Goal: Check status: Check status

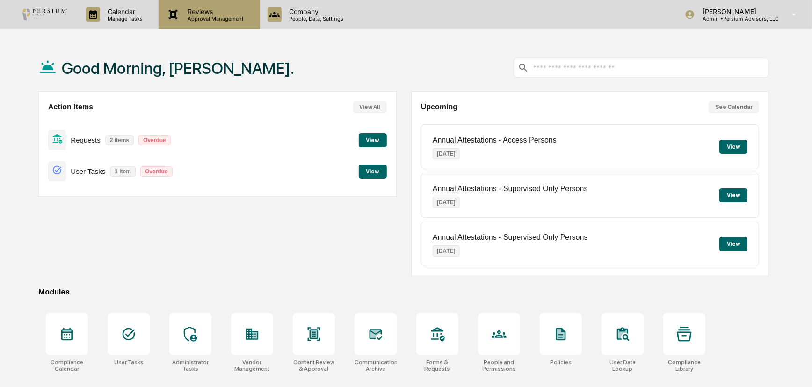
click at [187, 5] on div "Reviews Approval Management" at bounding box center [209, 14] width 101 height 29
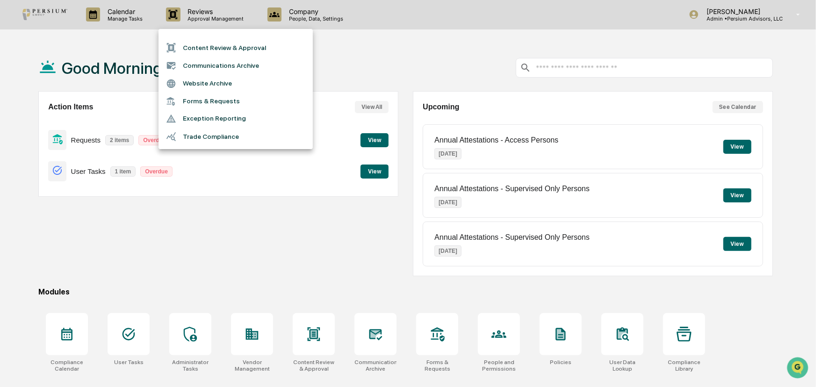
click at [147, 12] on div at bounding box center [408, 193] width 816 height 387
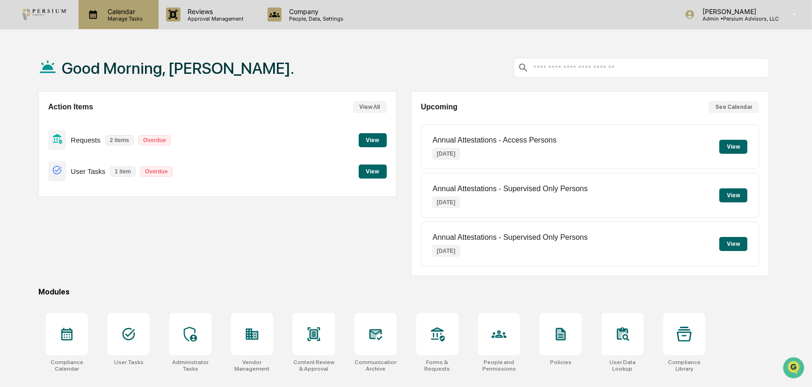
click at [121, 14] on p "Calendar" at bounding box center [123, 11] width 47 height 8
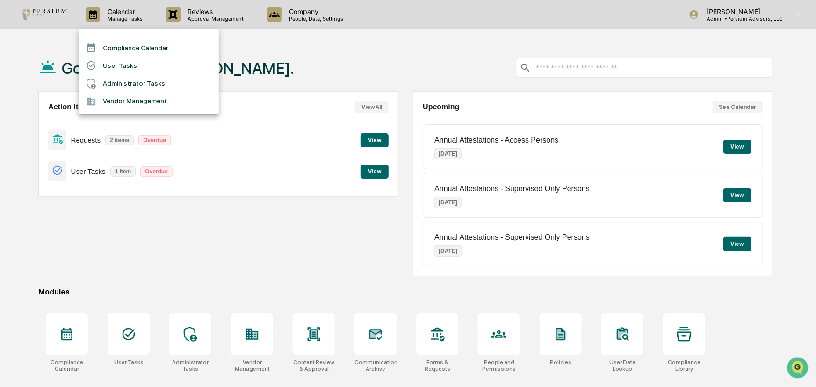
click at [229, 31] on div at bounding box center [408, 193] width 816 height 387
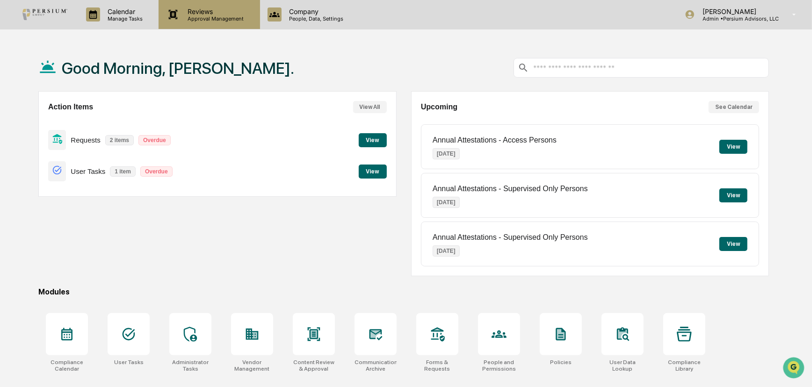
click at [223, 11] on p "Reviews" at bounding box center [215, 11] width 68 height 8
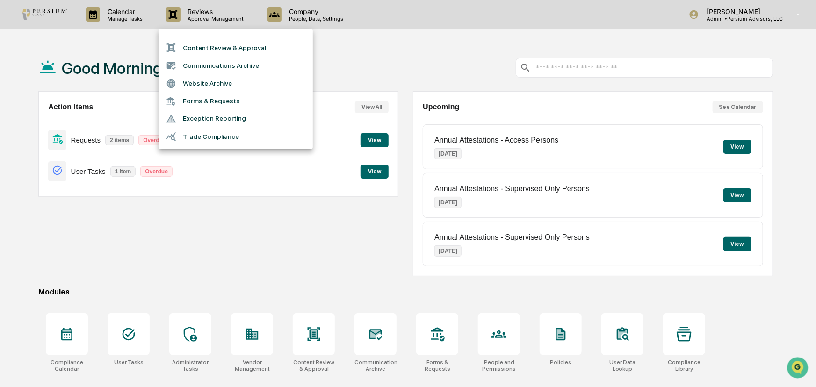
click at [123, 50] on div at bounding box center [408, 193] width 816 height 387
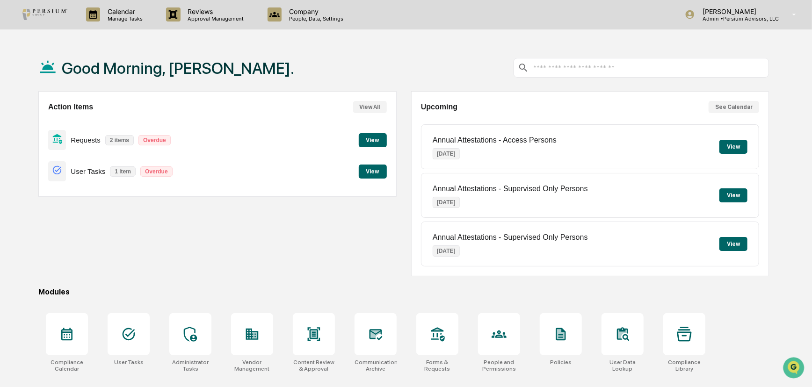
click at [123, 13] on p "Calendar" at bounding box center [123, 11] width 47 height 8
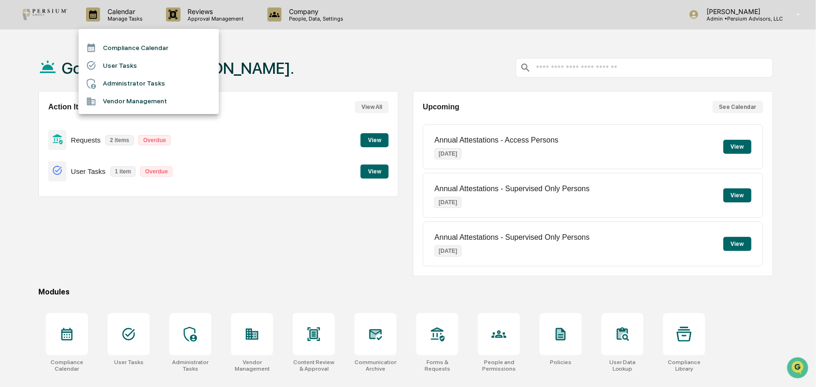
click at [120, 83] on li "Administrator Tasks" at bounding box center [149, 84] width 140 height 18
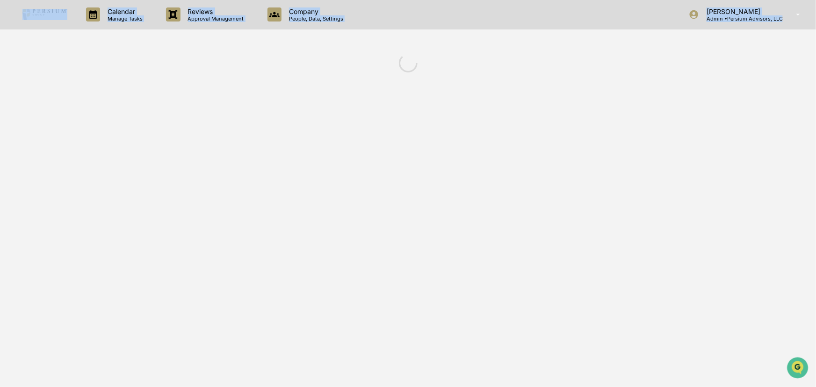
click at [120, 83] on div "Calendar Manage Tasks Reviews Approval Management Company People, Data, Setting…" at bounding box center [408, 193] width 816 height 387
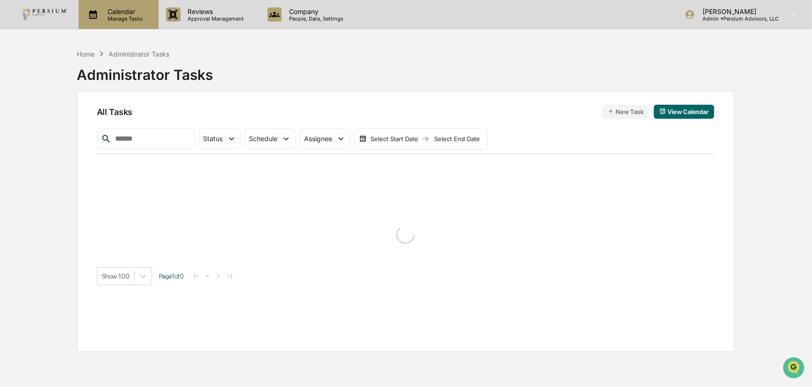
click at [122, 18] on p "Manage Tasks" at bounding box center [123, 18] width 47 height 7
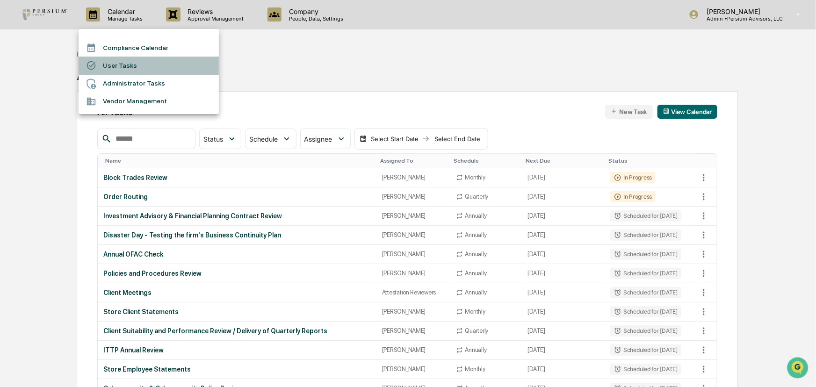
click at [123, 63] on li "User Tasks" at bounding box center [149, 66] width 140 height 18
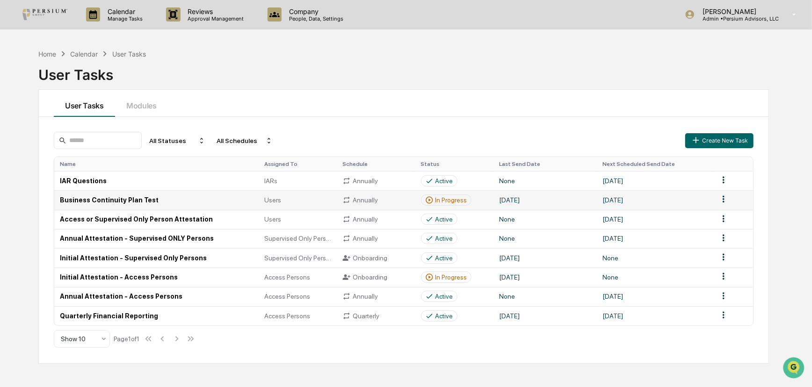
click at [342, 202] on td "Annually" at bounding box center [376, 199] width 78 height 19
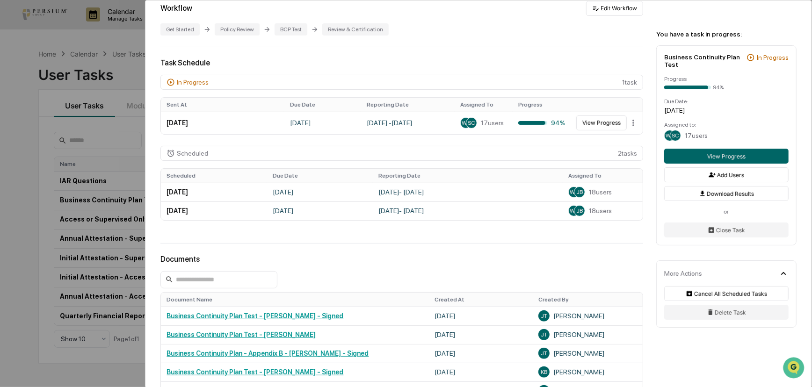
scroll to position [255, 0]
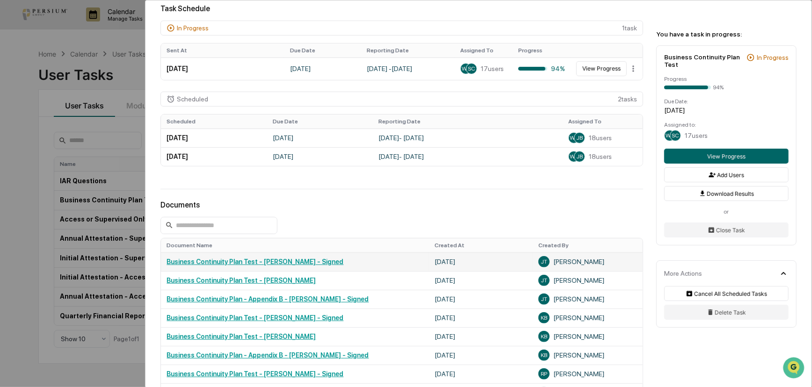
click at [320, 265] on link "Business Continuity Plan Test - [PERSON_NAME] - Signed" at bounding box center [255, 261] width 177 height 7
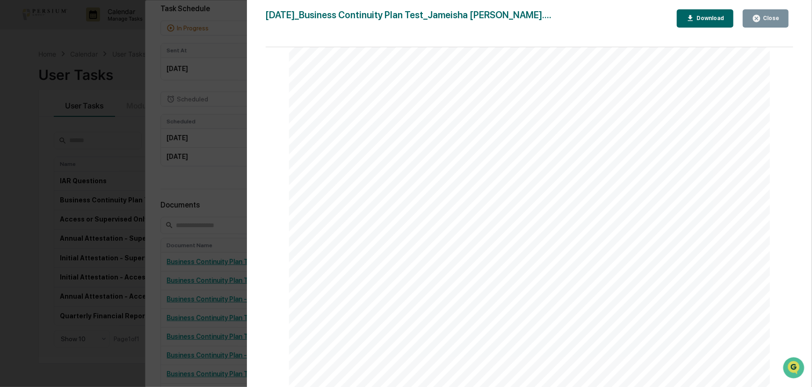
scroll to position [1728, 0]
click at [202, 178] on div "Version History [DATE] 02:38 PM [PERSON_NAME] [DATE]_Business Continuity Plan T…" at bounding box center [406, 193] width 812 height 387
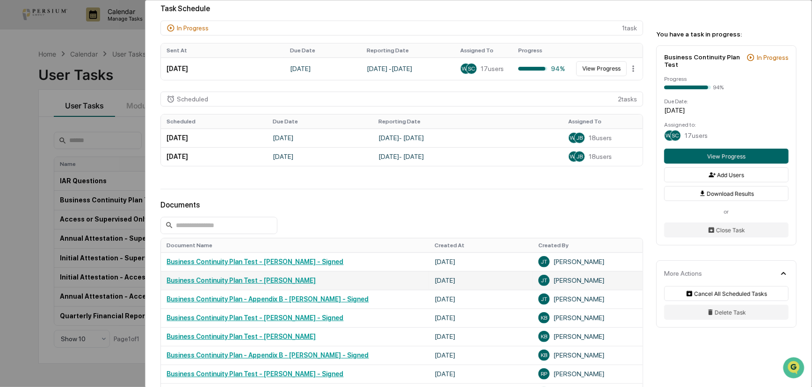
click at [270, 283] on link "Business Continuity Plan Test - [PERSON_NAME]" at bounding box center [241, 280] width 149 height 7
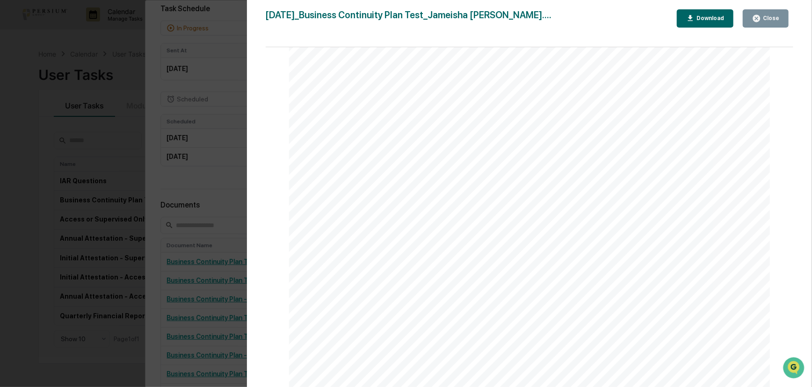
click at [225, 193] on div "Version History [DATE] 02:38 PM [PERSON_NAME] [DATE]_Business Continuity Plan T…" at bounding box center [406, 193] width 812 height 387
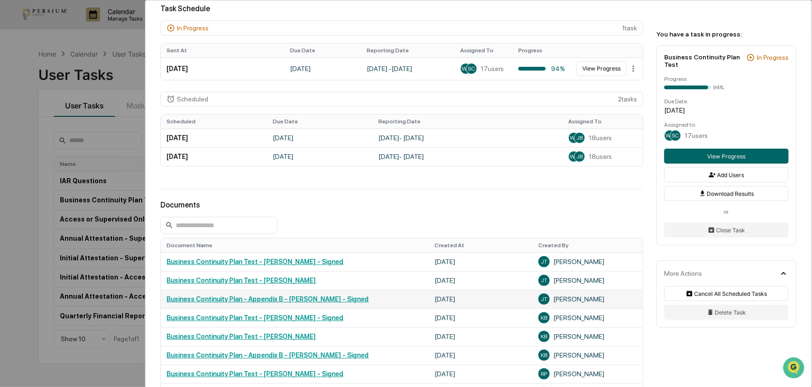
click at [279, 300] on link "Business Continuity Plan - Appendix B - [PERSON_NAME] - Signed" at bounding box center [268, 299] width 202 height 7
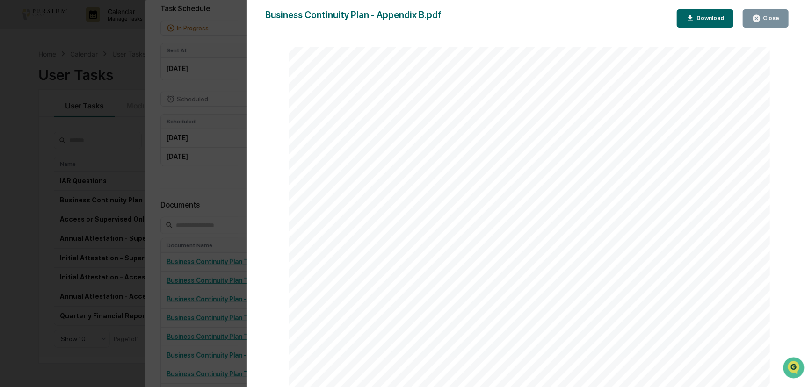
scroll to position [2267, 0]
click at [128, 168] on div "Version History [DATE] 02:36 PM [PERSON_NAME] Business Continuity Plan - Append…" at bounding box center [406, 193] width 812 height 387
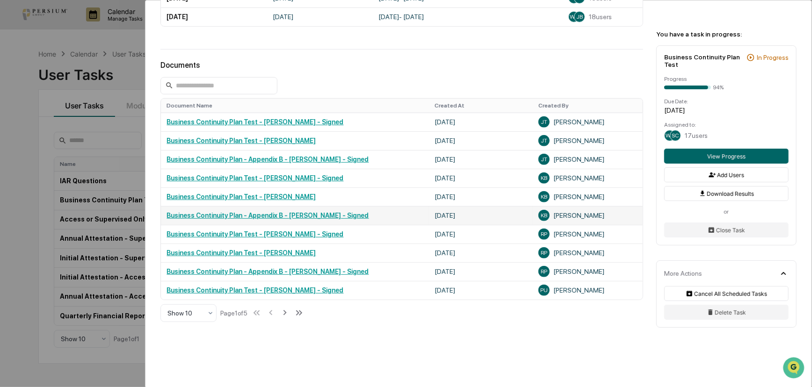
scroll to position [340, 0]
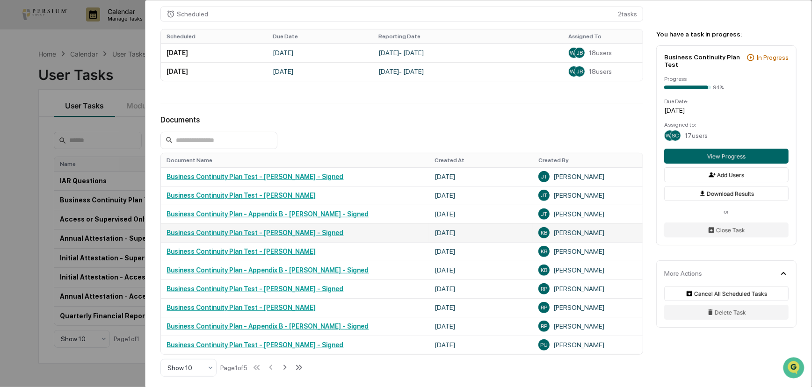
click at [284, 236] on link "Business Continuity Plan Test - [PERSON_NAME] - Signed" at bounding box center [255, 232] width 177 height 7
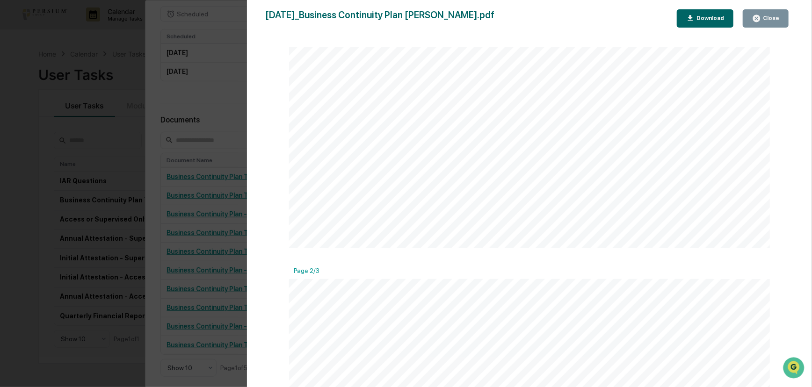
scroll to position [723, 0]
click at [154, 168] on div "Version History [DATE] 09:24 PM [PERSON_NAME] [DATE]_Business Continuity Plan T…" at bounding box center [406, 193] width 812 height 387
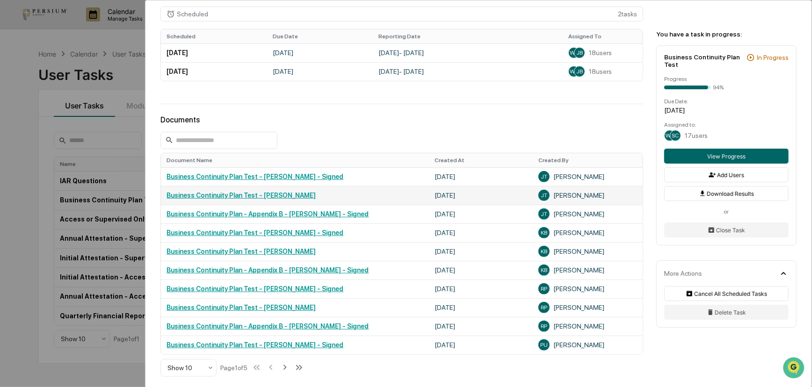
click at [258, 197] on link "Business Continuity Plan Test - [PERSON_NAME]" at bounding box center [241, 195] width 149 height 7
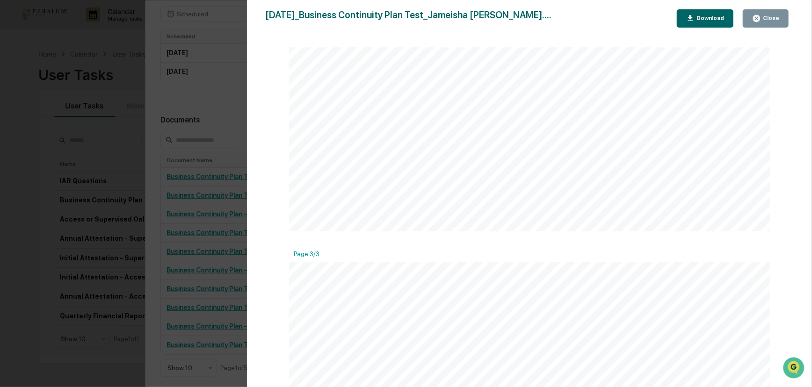
scroll to position [1233, 0]
click at [211, 138] on div "Version History [DATE] 02:38 PM [PERSON_NAME] [DATE]_Business Continuity Plan T…" at bounding box center [406, 193] width 812 height 387
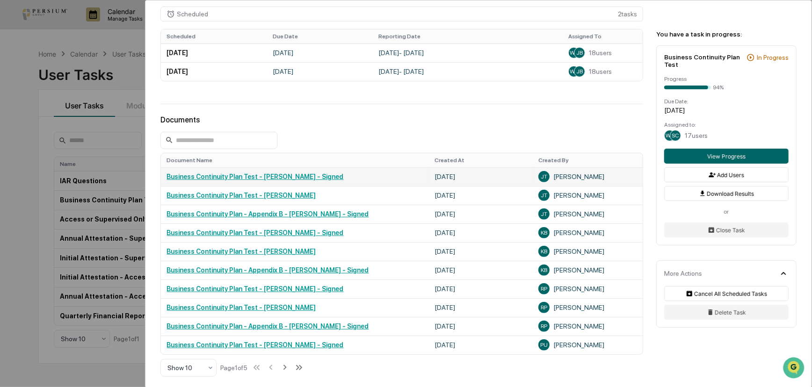
click at [275, 179] on link "Business Continuity Plan Test - [PERSON_NAME] - Signed" at bounding box center [255, 176] width 177 height 7
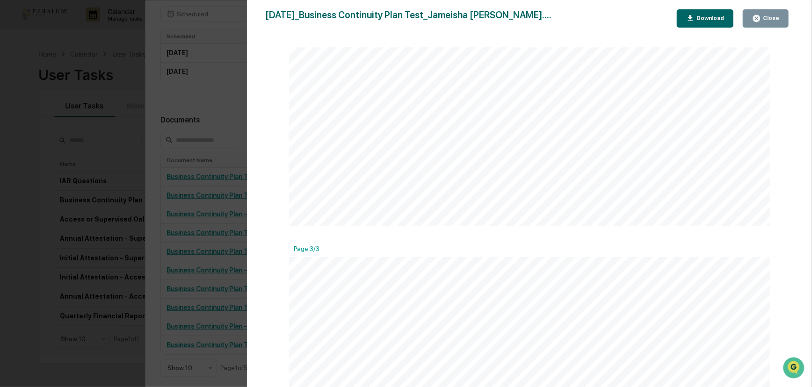
scroll to position [1446, 0]
click at [212, 156] on div "Version History [DATE] 02:38 PM [PERSON_NAME] [DATE]_Business Continuity Plan T…" at bounding box center [406, 193] width 812 height 387
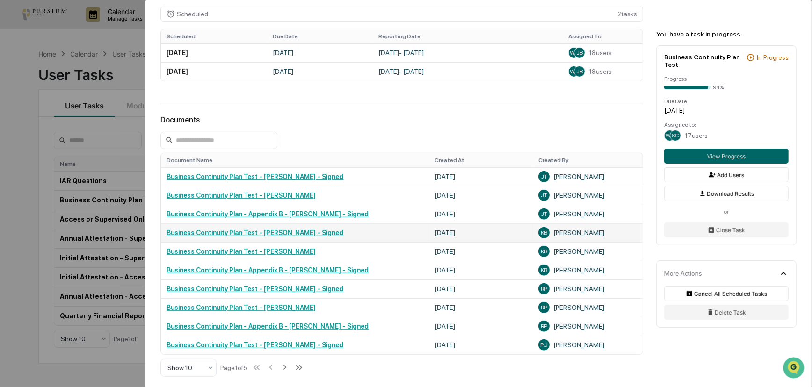
click at [247, 235] on link "Business Continuity Plan Test - [PERSON_NAME] - Signed" at bounding box center [255, 232] width 177 height 7
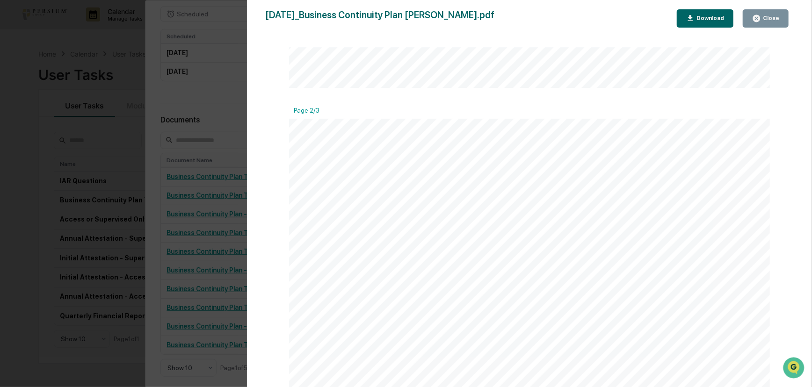
scroll to position [680, 0]
click at [354, 194] on span "access" at bounding box center [348, 191] width 20 height 7
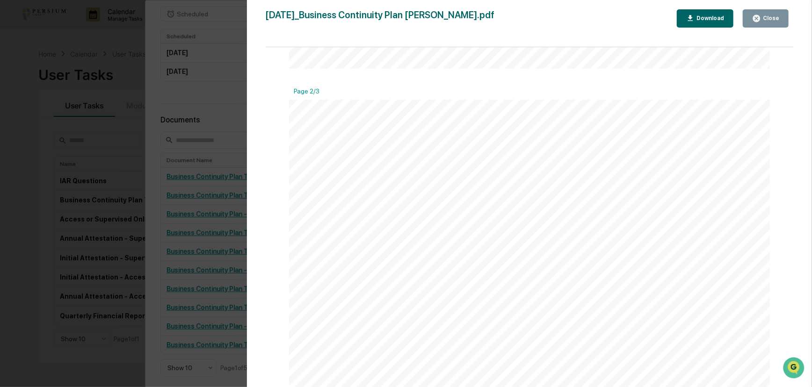
click at [355, 211] on span "access" at bounding box center [348, 208] width 20 height 7
click at [363, 298] on span "Fi360?" at bounding box center [369, 298] width 21 height 7
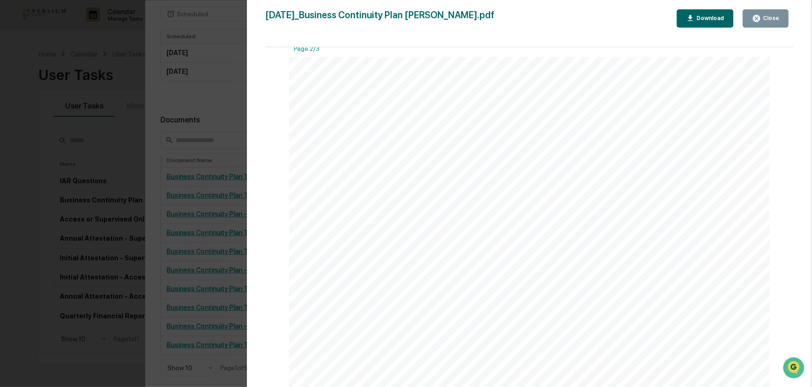
click at [394, 148] on span "Outlook" at bounding box center [401, 148] width 24 height 7
click at [378, 227] on span "eMoney" at bounding box center [370, 225] width 23 height 7
click at [433, 244] on span "Mobile)?" at bounding box center [444, 243] width 25 height 7
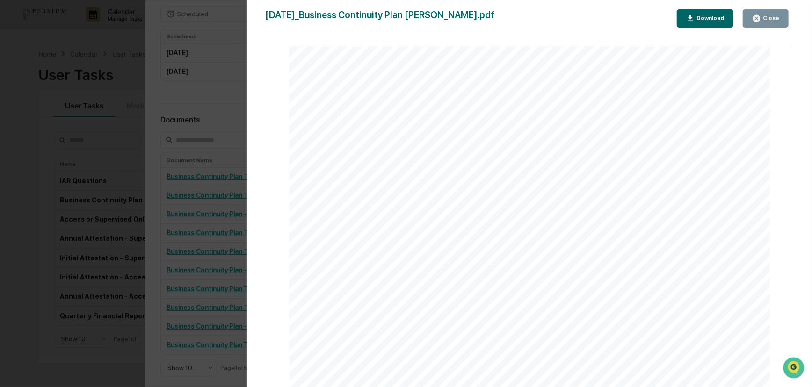
scroll to position [851, 0]
click at [770, 19] on div "Close" at bounding box center [770, 18] width 18 height 7
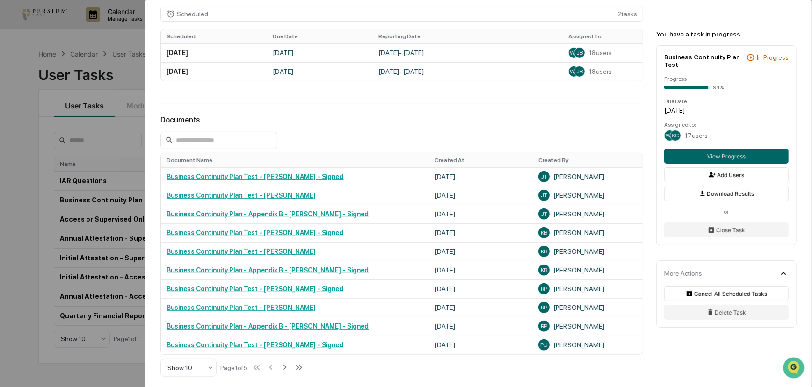
click at [44, 192] on div "User Tasks Business Continuity Plan Test Business Continuity Plan Test Active A…" at bounding box center [406, 193] width 812 height 387
